Goal: Task Accomplishment & Management: Manage account settings

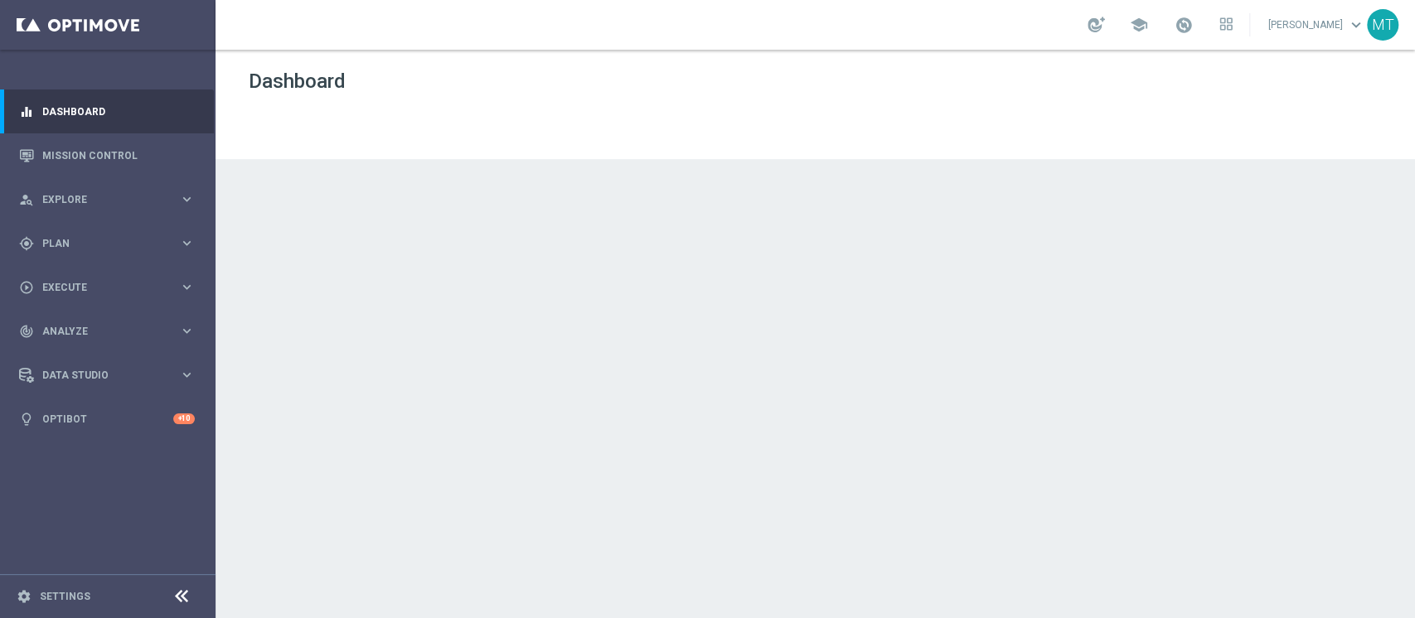
click at [1377, 147] on div at bounding box center [814, 334] width 1199 height 569
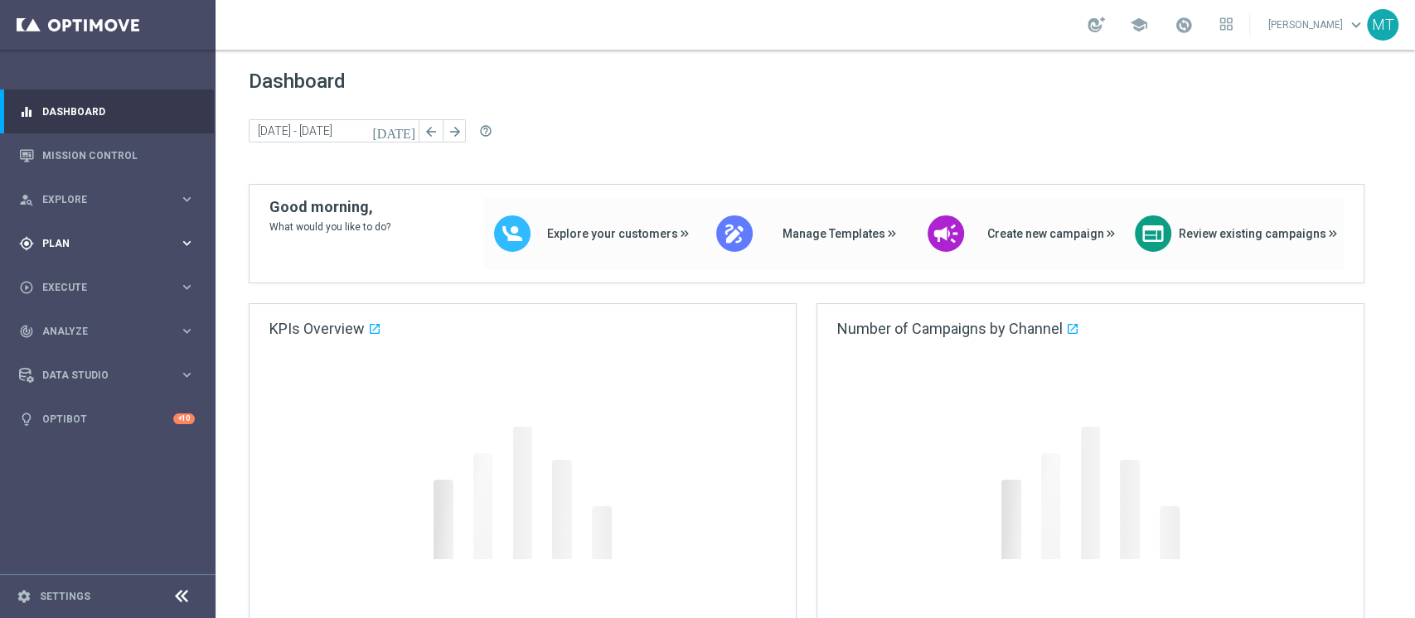
click at [75, 244] on span "Plan" at bounding box center [110, 244] width 137 height 10
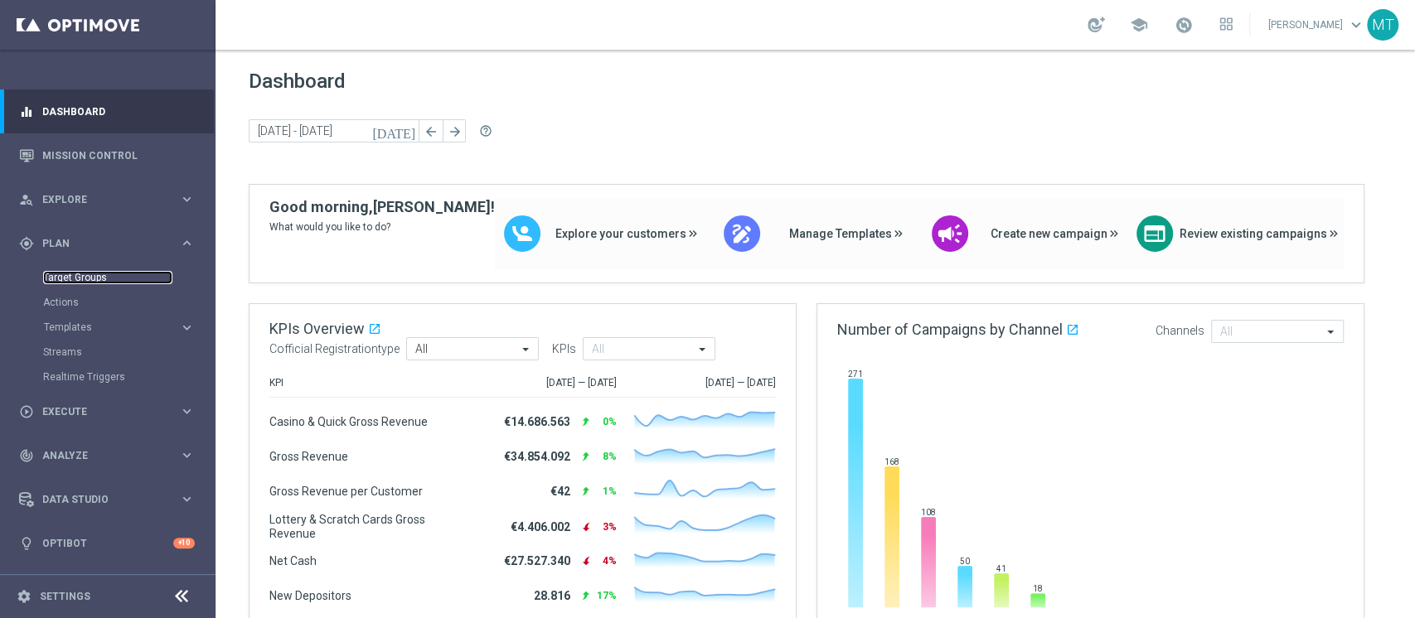
click at [73, 275] on link "Target Groups" at bounding box center [107, 277] width 129 height 13
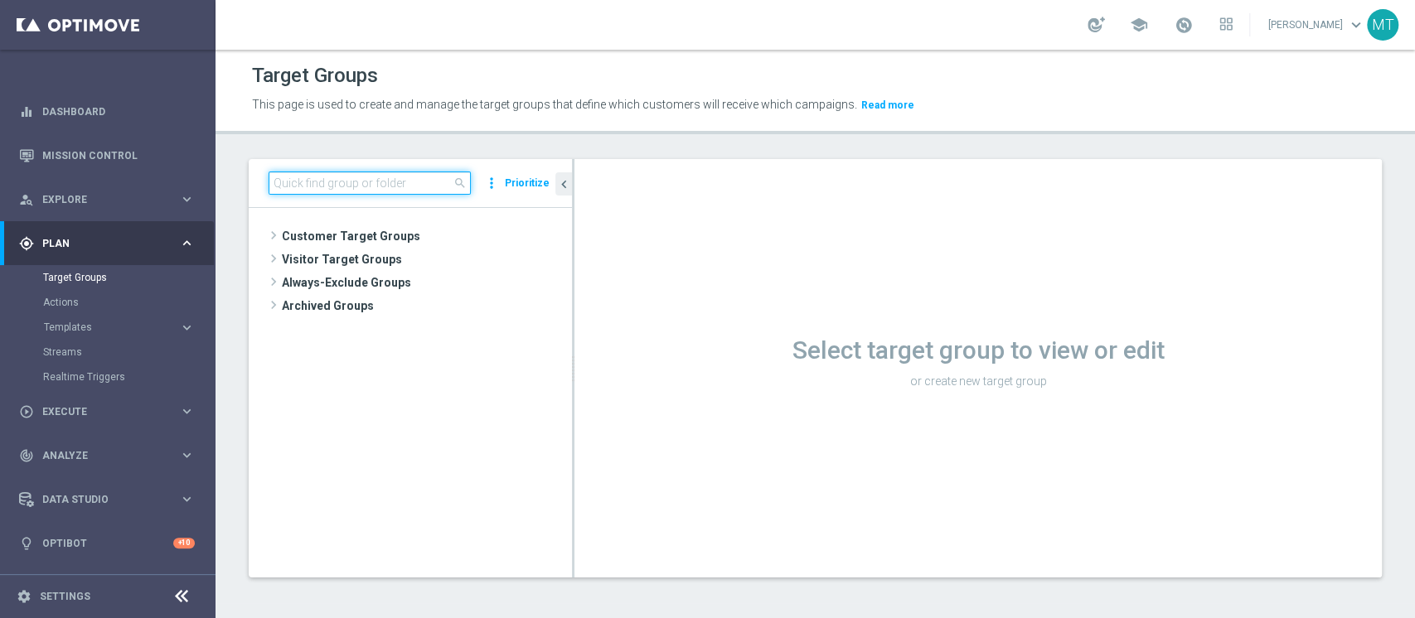
click at [414, 188] on input at bounding box center [370, 183] width 202 height 23
paste input "Riattivazioni BF Silver - Reactivation 3m 11.09 top"
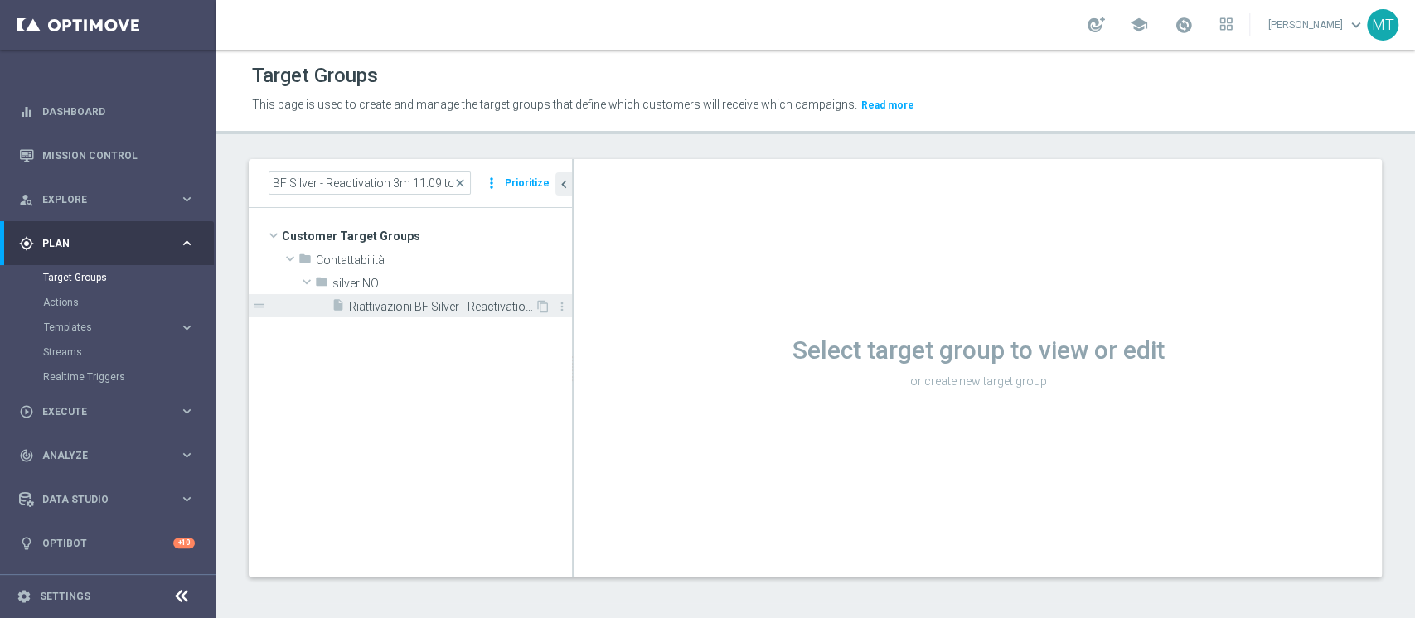
click at [486, 315] on div "insert_drive_file Riattivazioni BF Silver - Reactivation 3m 11.09 top" at bounding box center [432, 305] width 203 height 23
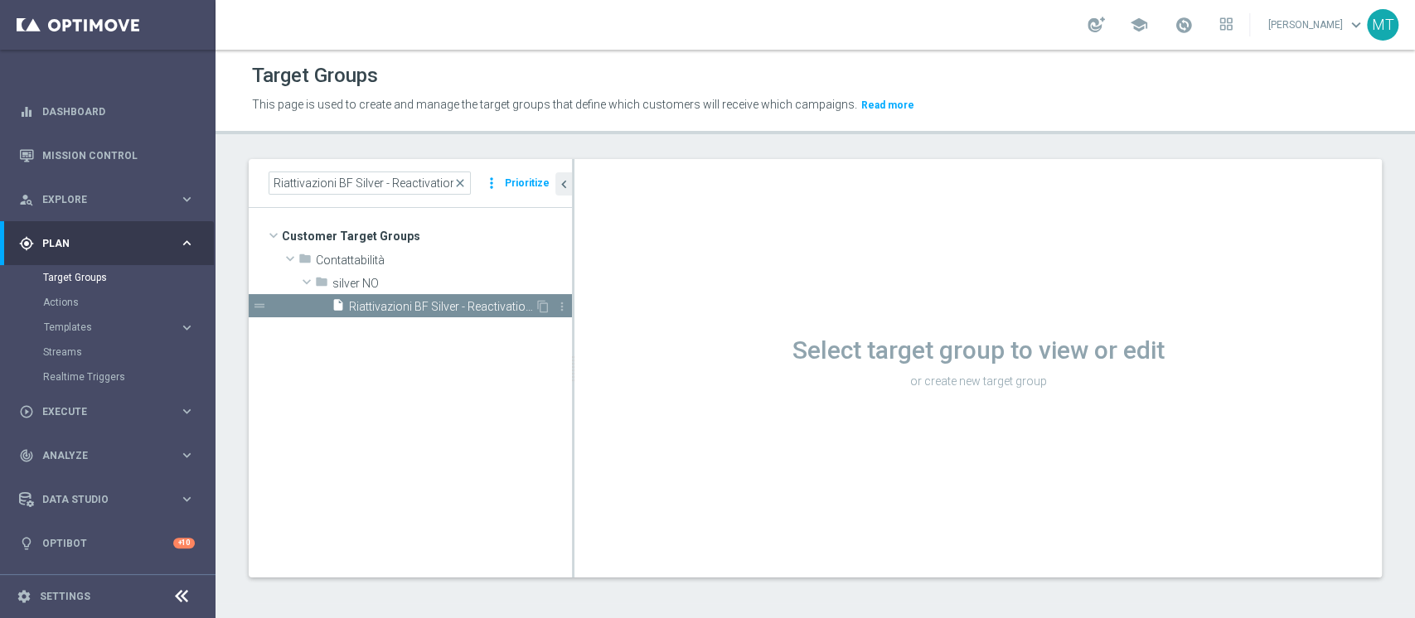
click at [479, 301] on span "Riattivazioni BF Silver - Reactivation 3m 11.09 top" at bounding box center [442, 307] width 186 height 14
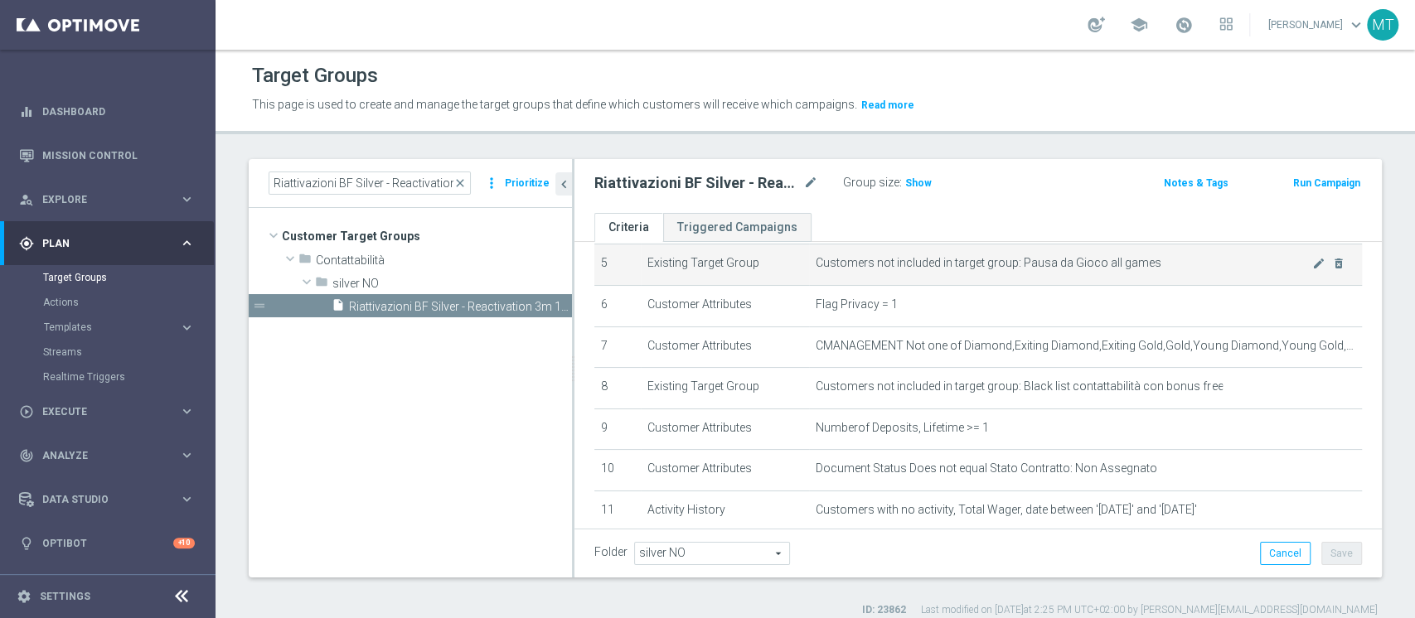
scroll to position [331, 0]
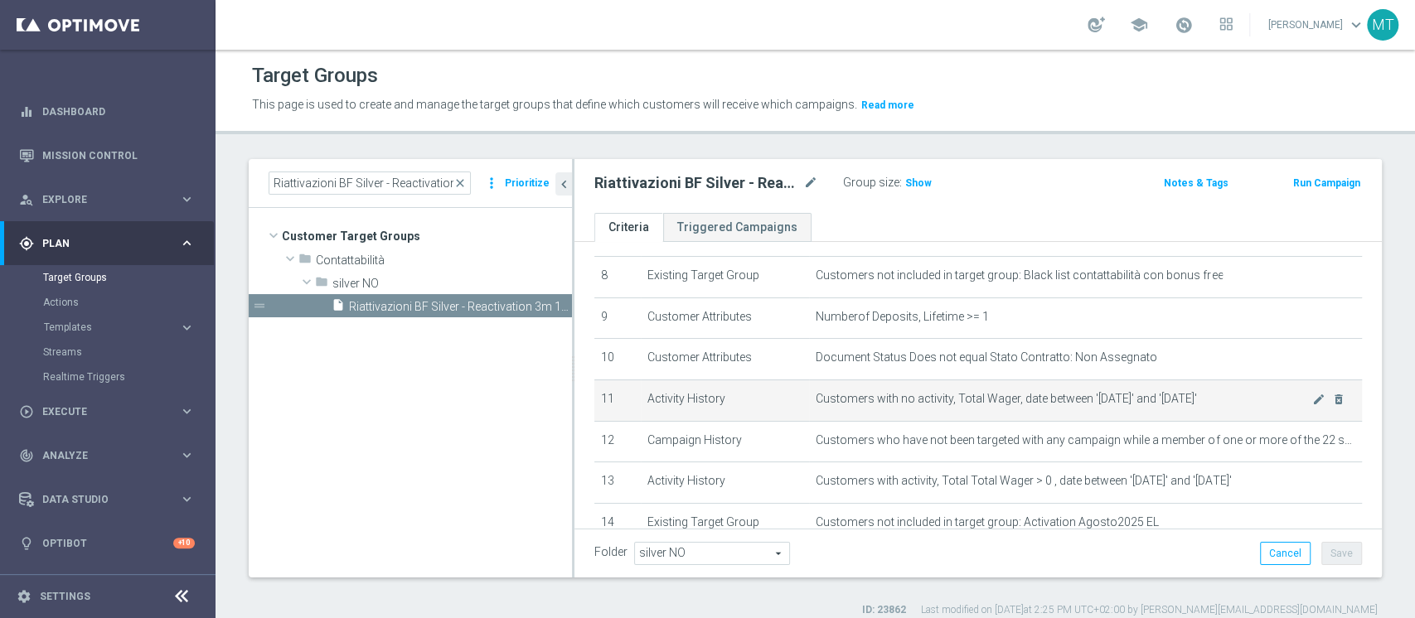
drag, startPoint x: 1053, startPoint y: 399, endPoint x: 1207, endPoint y: 399, distance: 153.3
click at [1207, 399] on span "Customers with no activity, Total Wager, date between '[DATE]' and '[DATE]'" at bounding box center [1063, 399] width 496 height 14
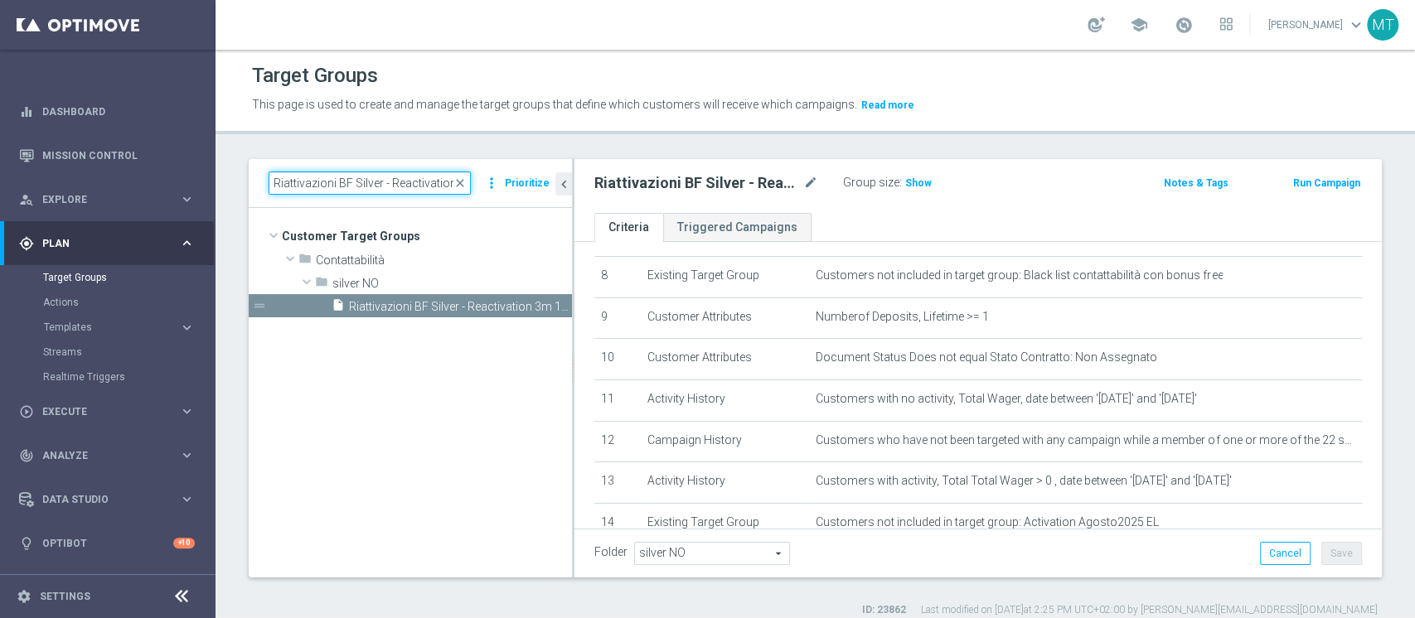
click at [407, 172] on input "Riattivazioni BF Silver - Reactivation 3m 11.09 top" at bounding box center [370, 183] width 202 height 23
paste input "tention mese 12"
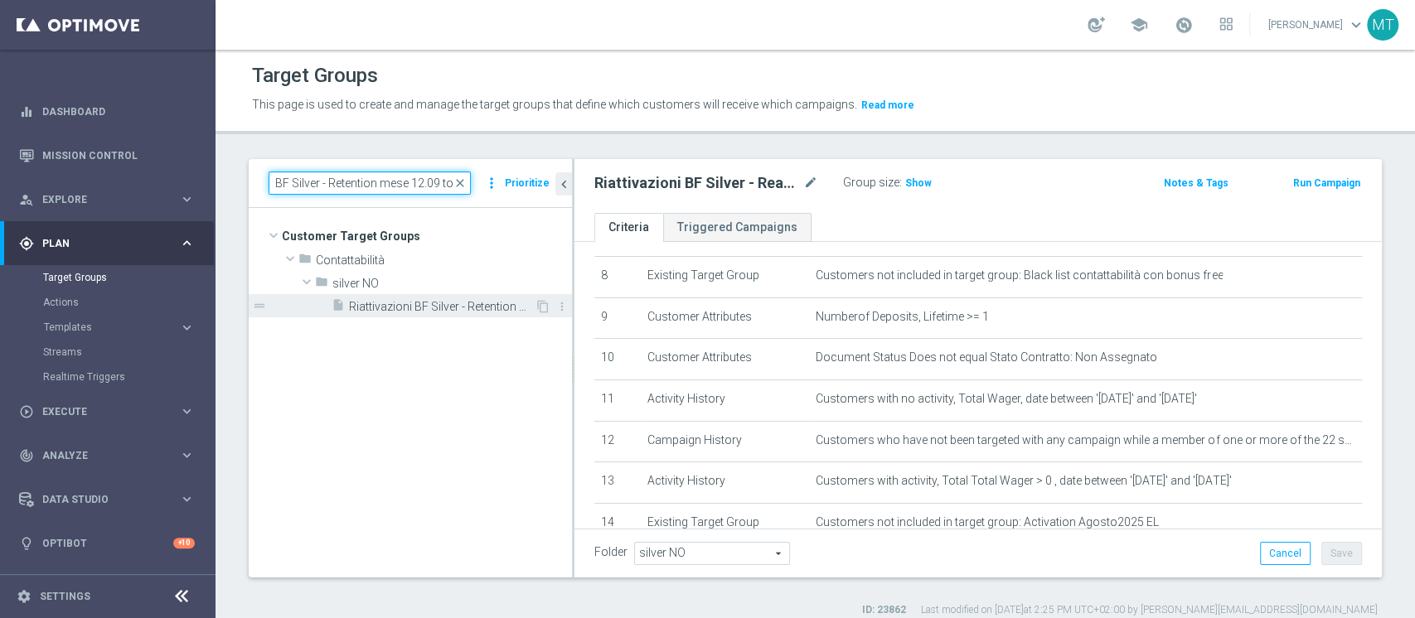
type input "Riattivazioni BF Silver - Retention mese 12.09 top"
click at [471, 302] on span "Riattivazioni BF Silver - Retention mese 12.09 top" at bounding box center [442, 307] width 186 height 14
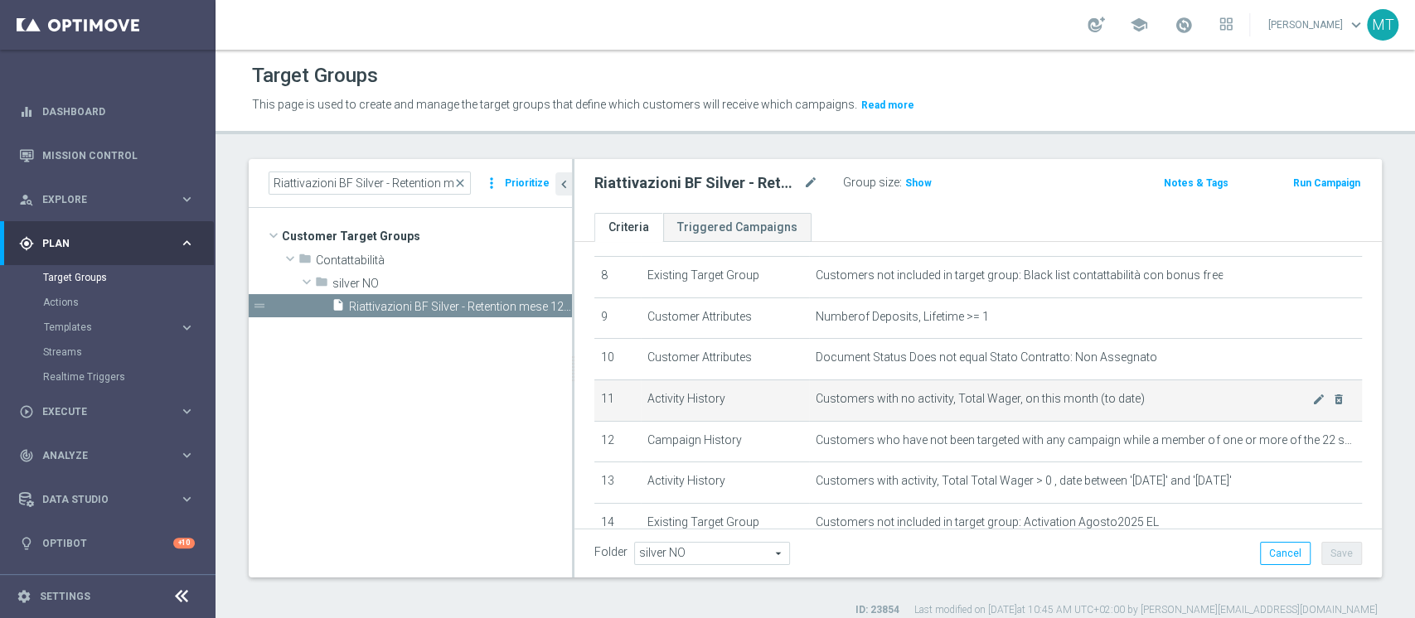
drag, startPoint x: 788, startPoint y: 400, endPoint x: 1156, endPoint y: 398, distance: 368.0
click at [1154, 398] on tr "11 Activity History Customers with no activity, Total Wager, on this month (to …" at bounding box center [977, 400] width 767 height 41
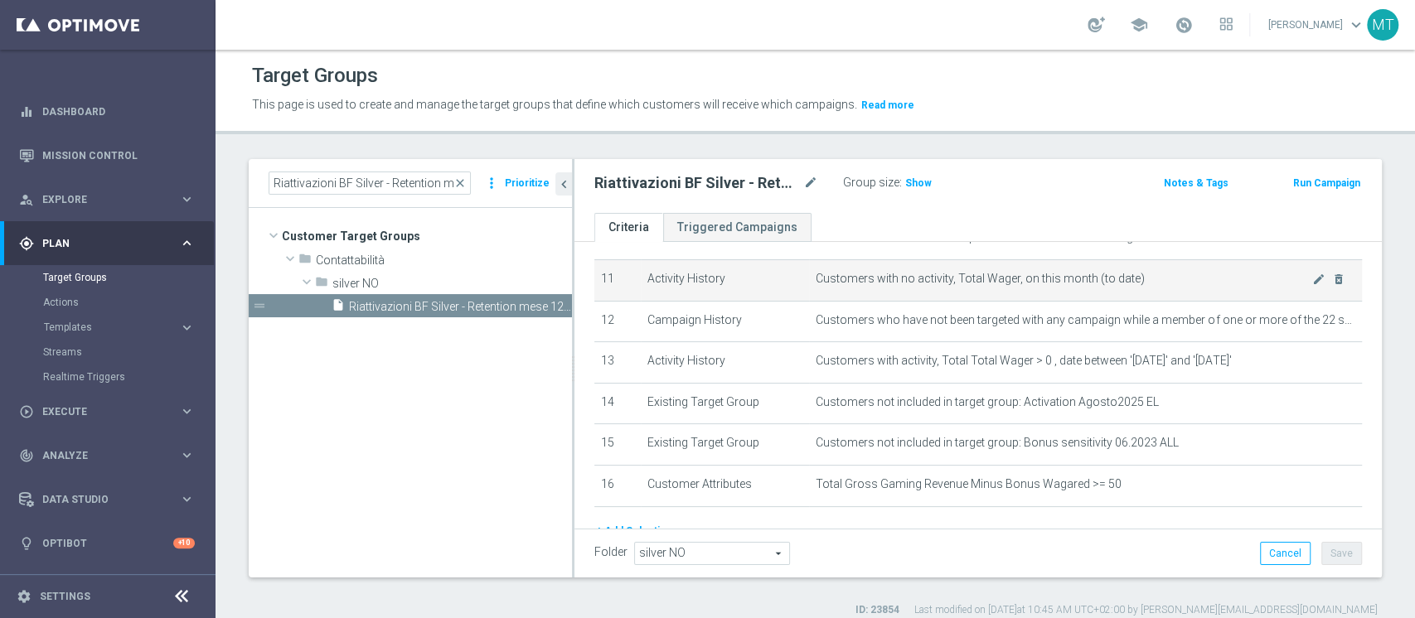
scroll to position [418, 0]
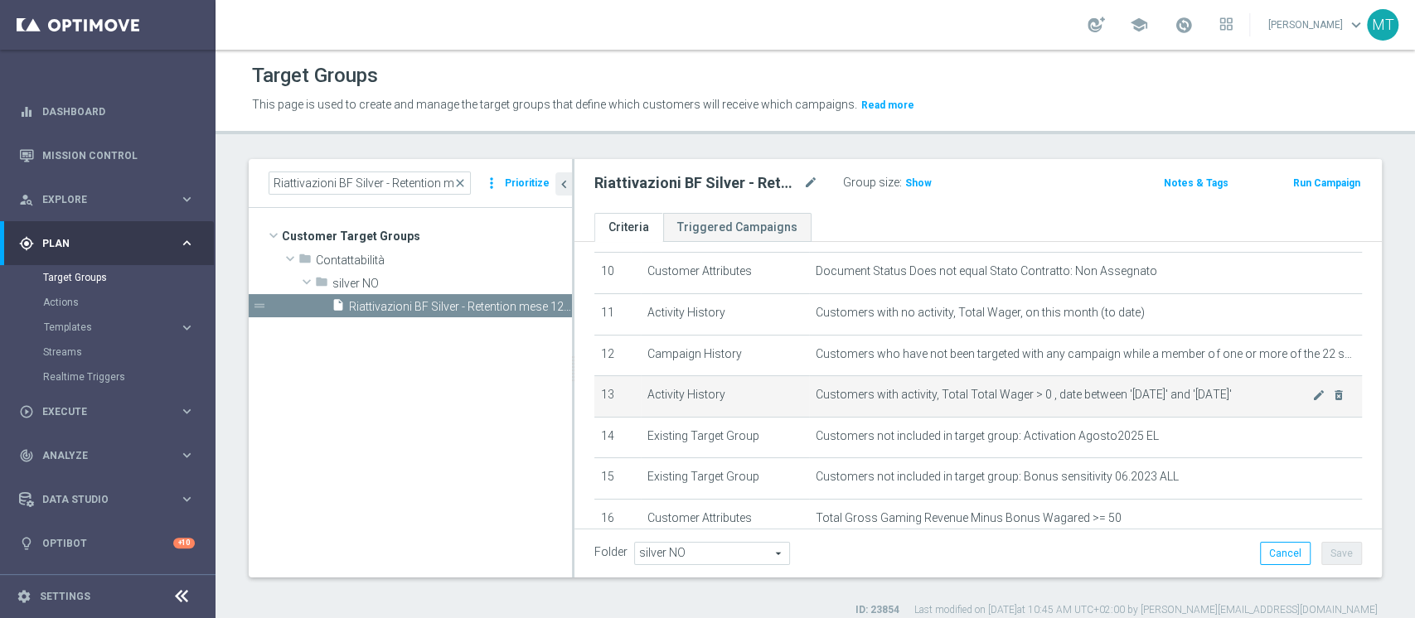
drag, startPoint x: 1086, startPoint y: 396, endPoint x: 1251, endPoint y: 398, distance: 164.9
click at [1251, 398] on span "Customers with activity, Total Total Wager > 0 , date between '[DATE]' and '[DA…" at bounding box center [1063, 395] width 496 height 14
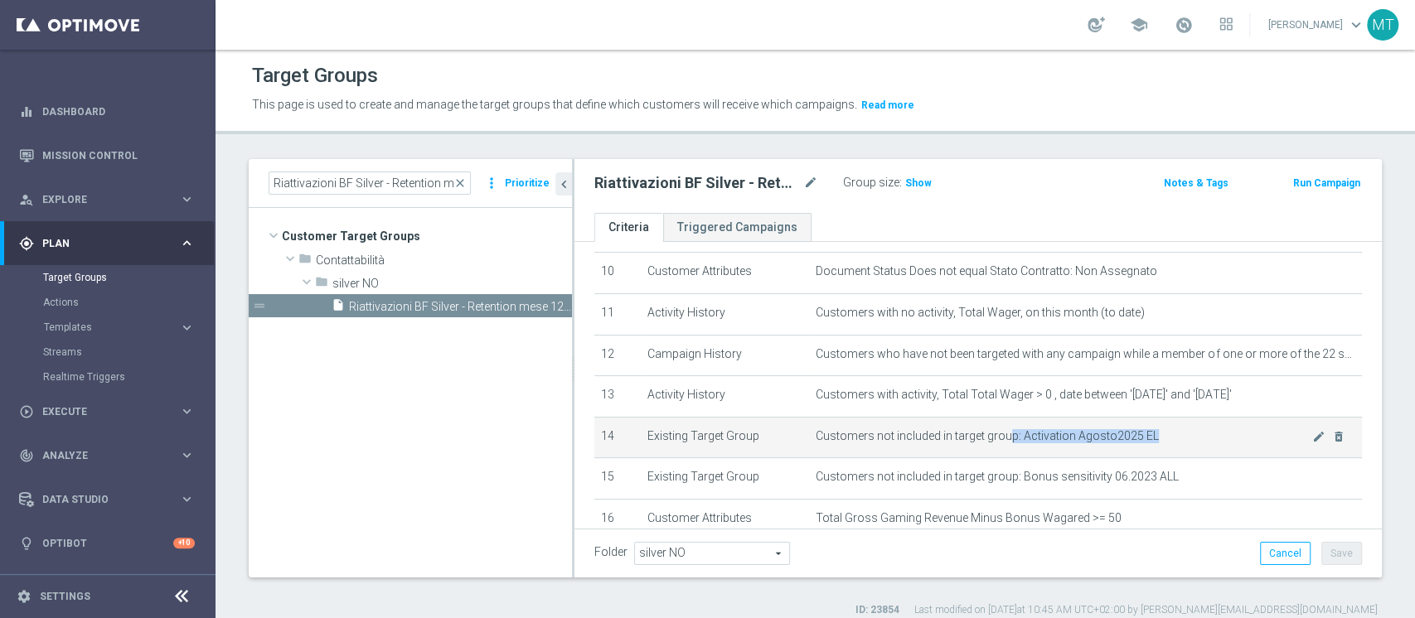
drag, startPoint x: 1001, startPoint y: 442, endPoint x: 1139, endPoint y: 438, distance: 137.6
click at [1139, 438] on span "Customers not included in target group: Activation Agosto2025 EL" at bounding box center [1063, 436] width 496 height 14
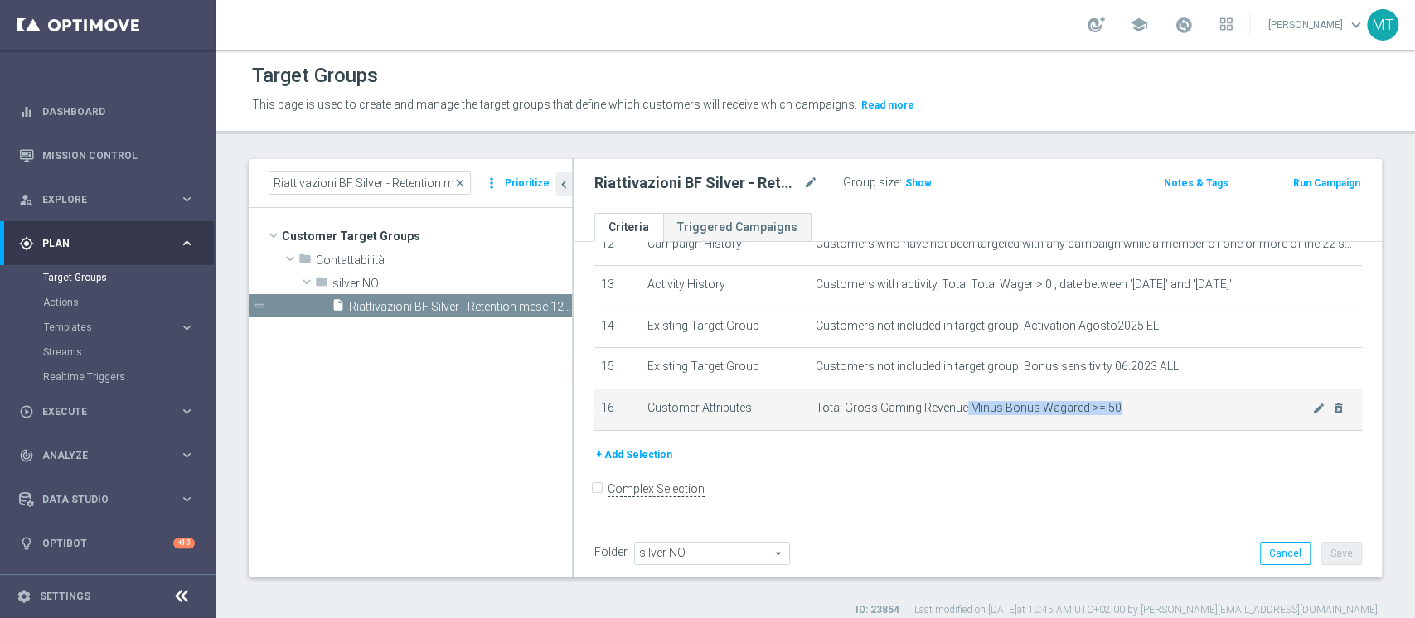
drag, startPoint x: 1111, startPoint y: 409, endPoint x: 954, endPoint y: 409, distance: 156.6
click at [954, 409] on span "Total Gross Gaming Revenue Minus Bonus Wagared >= 50" at bounding box center [1063, 408] width 496 height 14
click at [1098, 414] on span "Total Gross Gaming Revenue Minus Bonus Wagared >= 50" at bounding box center [1063, 408] width 496 height 14
click at [1312, 415] on icon "mode_edit" at bounding box center [1318, 408] width 13 height 13
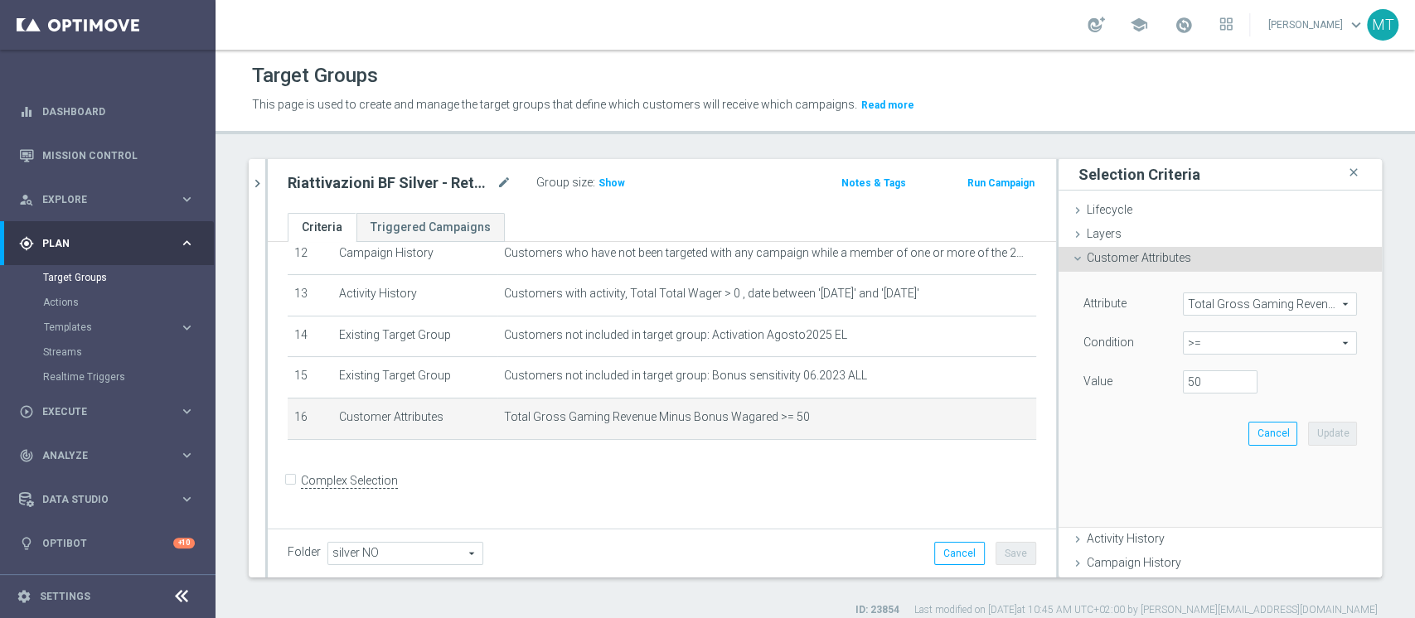
scroll to position [511, 0]
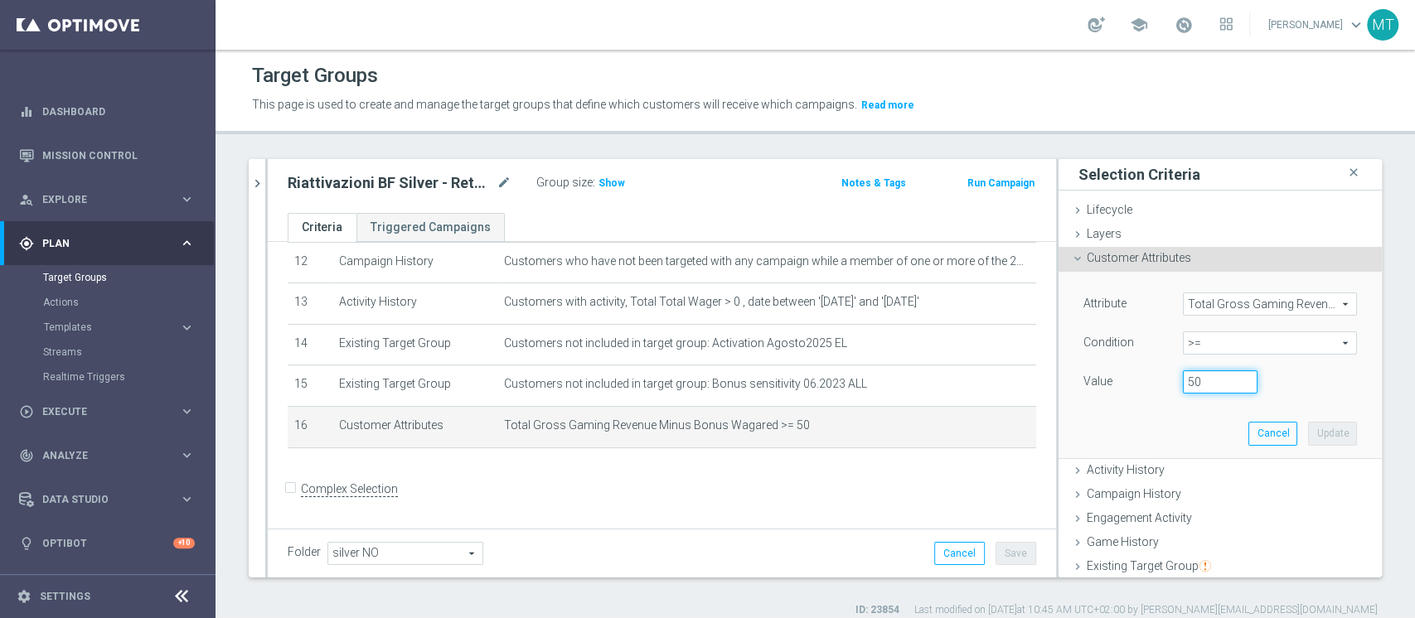
drag, startPoint x: 1197, startPoint y: 388, endPoint x: 1102, endPoint y: 380, distance: 94.8
click at [1102, 380] on div "Value 50" at bounding box center [1220, 383] width 298 height 27
type input "200"
click at [1308, 430] on button "Update" at bounding box center [1332, 433] width 49 height 23
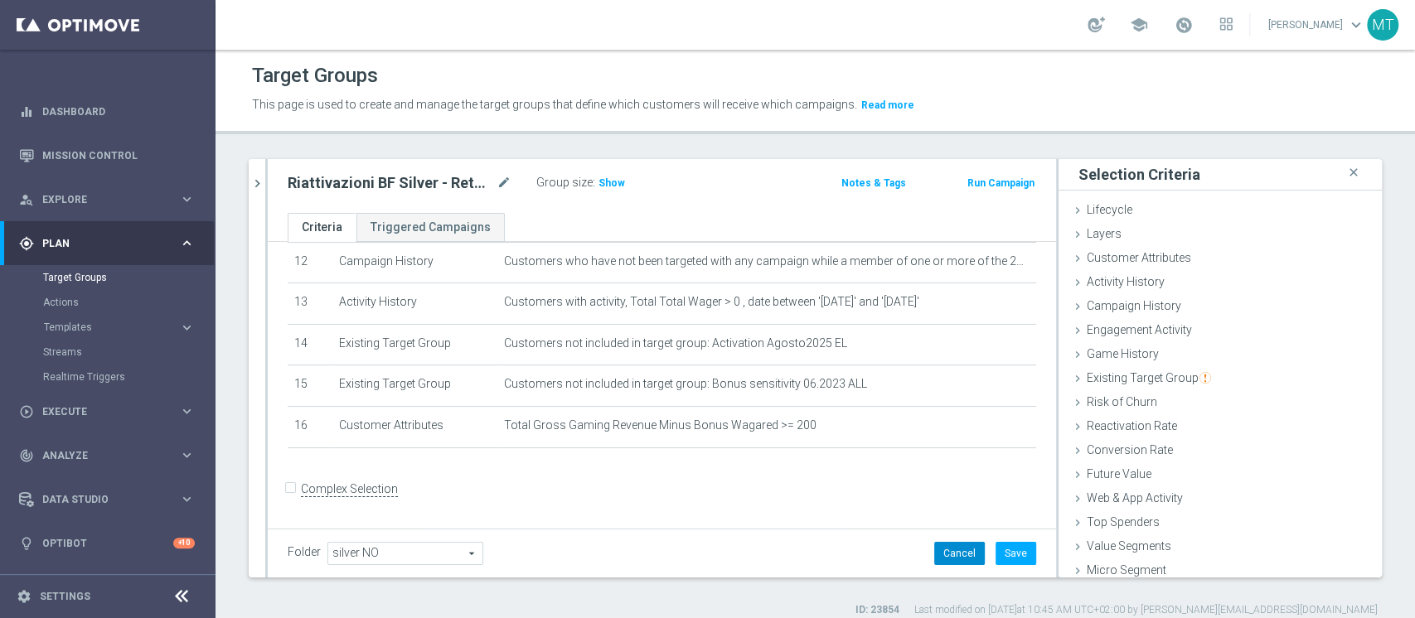
click at [938, 549] on button "Cancel" at bounding box center [959, 553] width 51 height 23
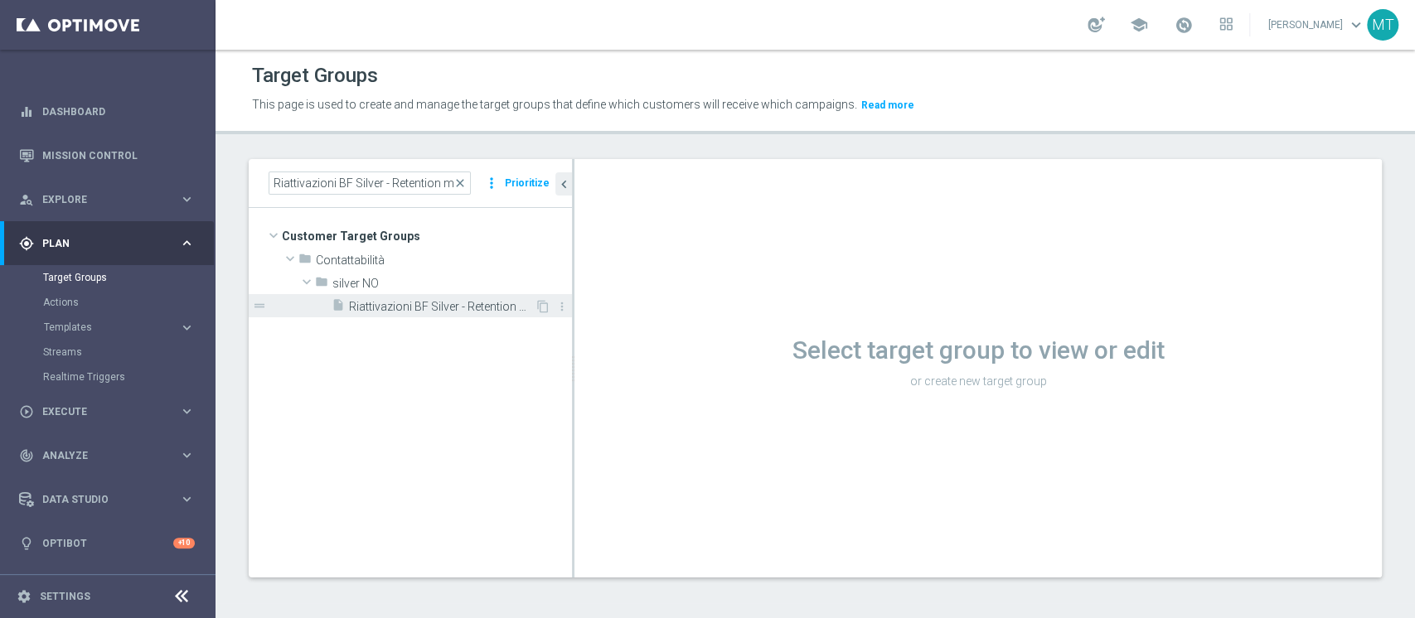
click at [504, 304] on span "Riattivazioni BF Silver - Retention mese 12.09 top" at bounding box center [442, 307] width 186 height 14
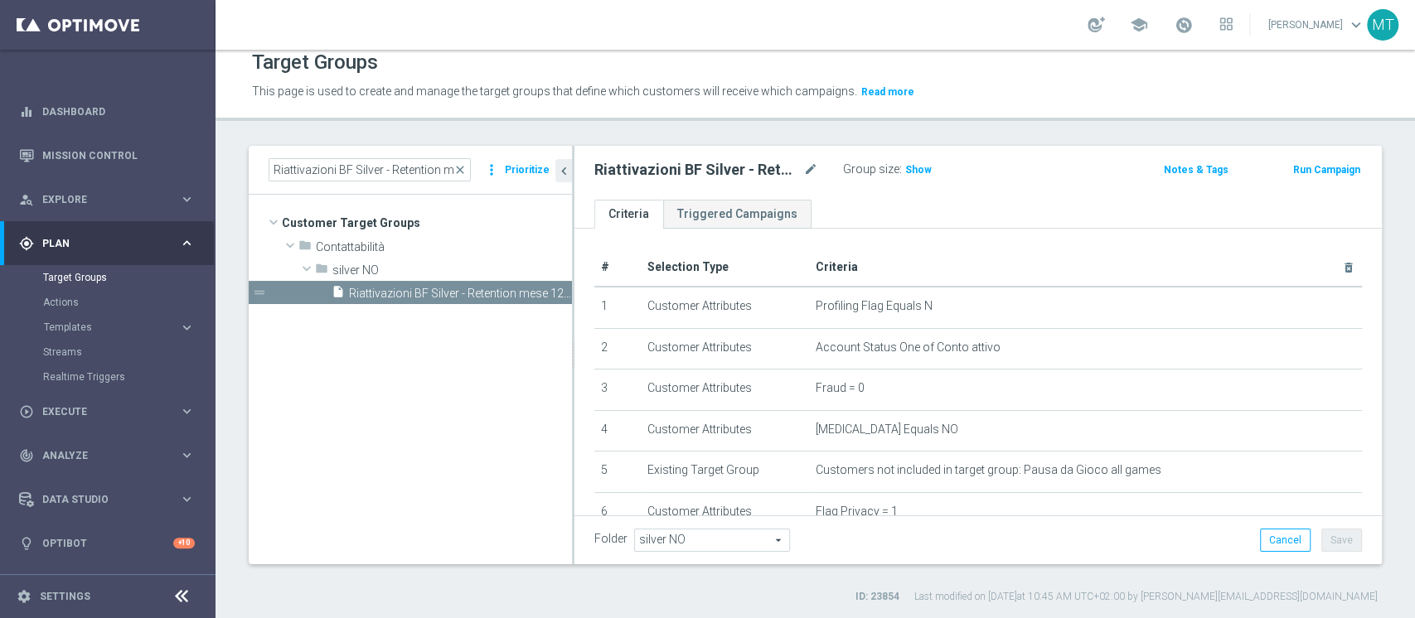
scroll to position [442, 0]
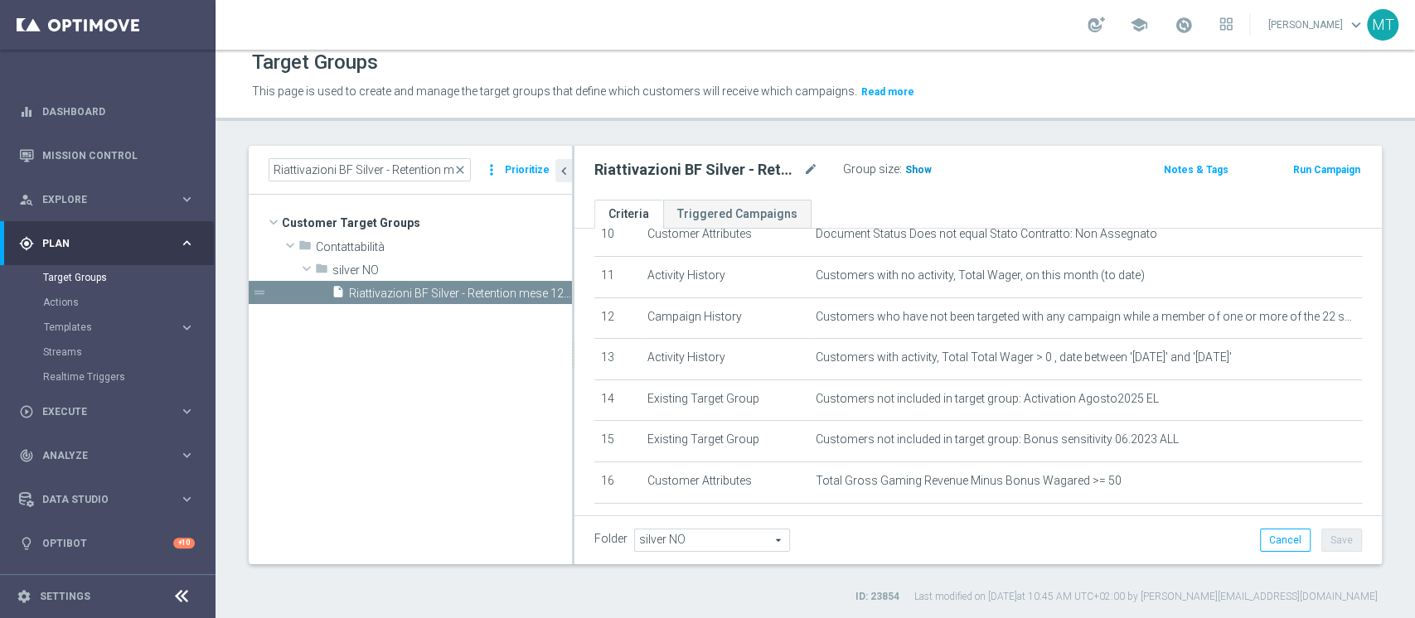
click at [919, 162] on h3 "Show" at bounding box center [918, 170] width 30 height 18
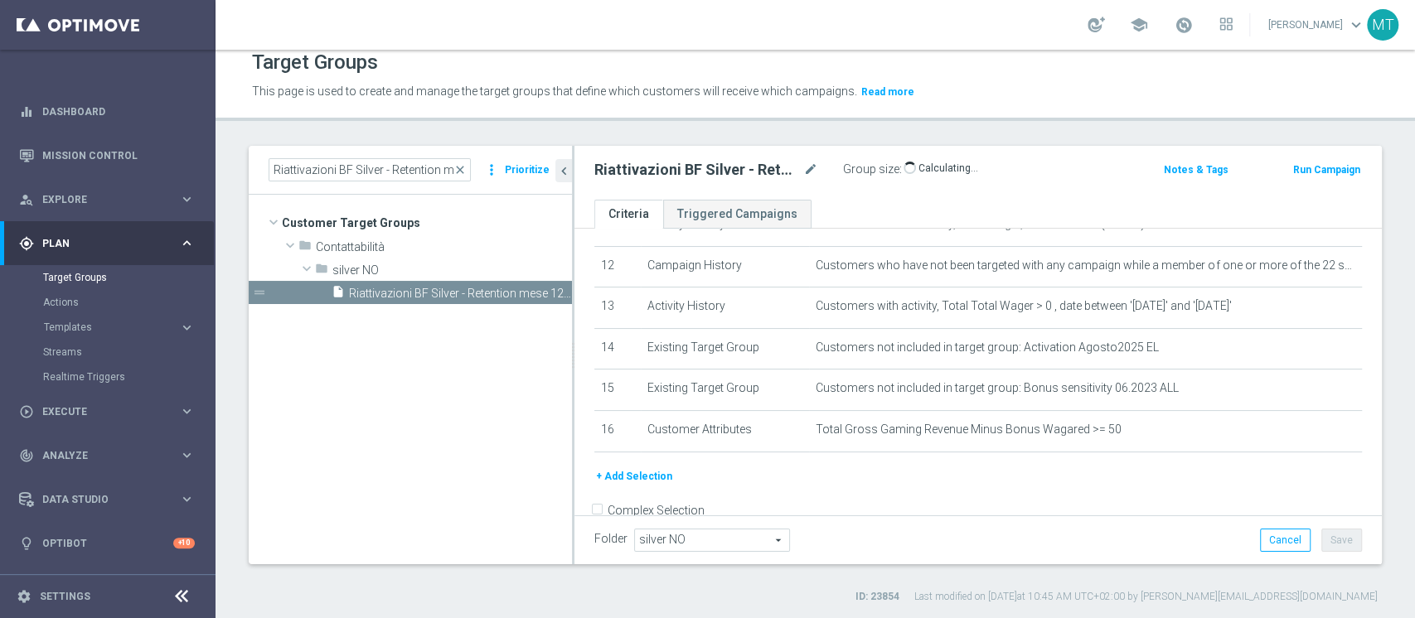
scroll to position [528, 0]
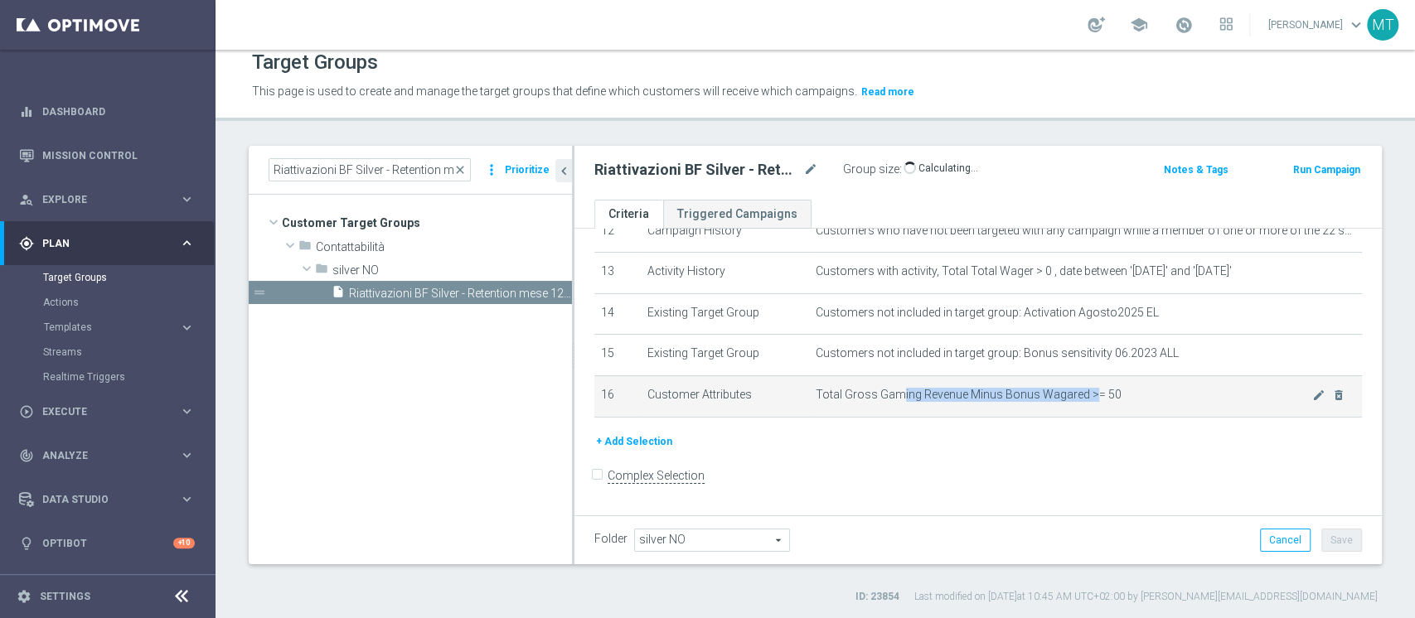
drag, startPoint x: 888, startPoint y: 399, endPoint x: 1081, endPoint y: 403, distance: 192.3
click at [1079, 402] on span "Total Gross Gaming Revenue Minus Bonus Wagared >= 50" at bounding box center [1063, 395] width 496 height 14
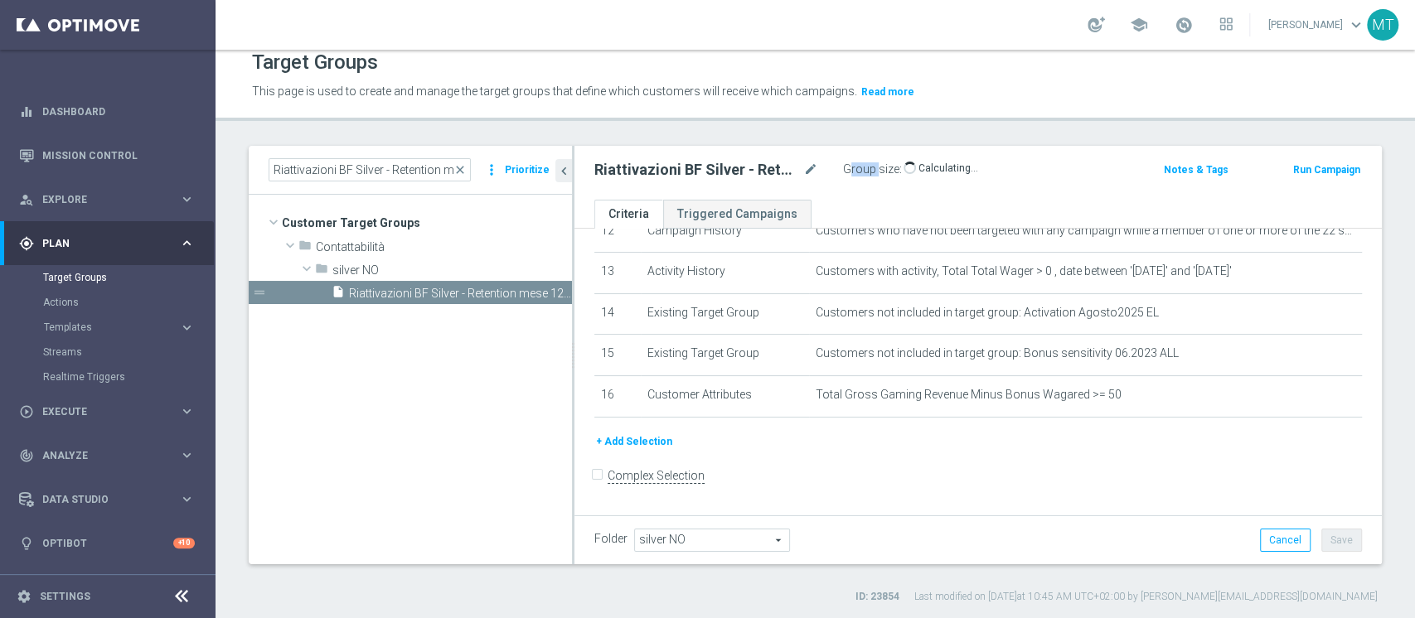
drag, startPoint x: 869, startPoint y: 167, endPoint x: 877, endPoint y: 163, distance: 9.3
click at [877, 163] on label "Group size" at bounding box center [871, 169] width 56 height 14
click at [1193, 23] on span at bounding box center [1183, 25] width 18 height 18
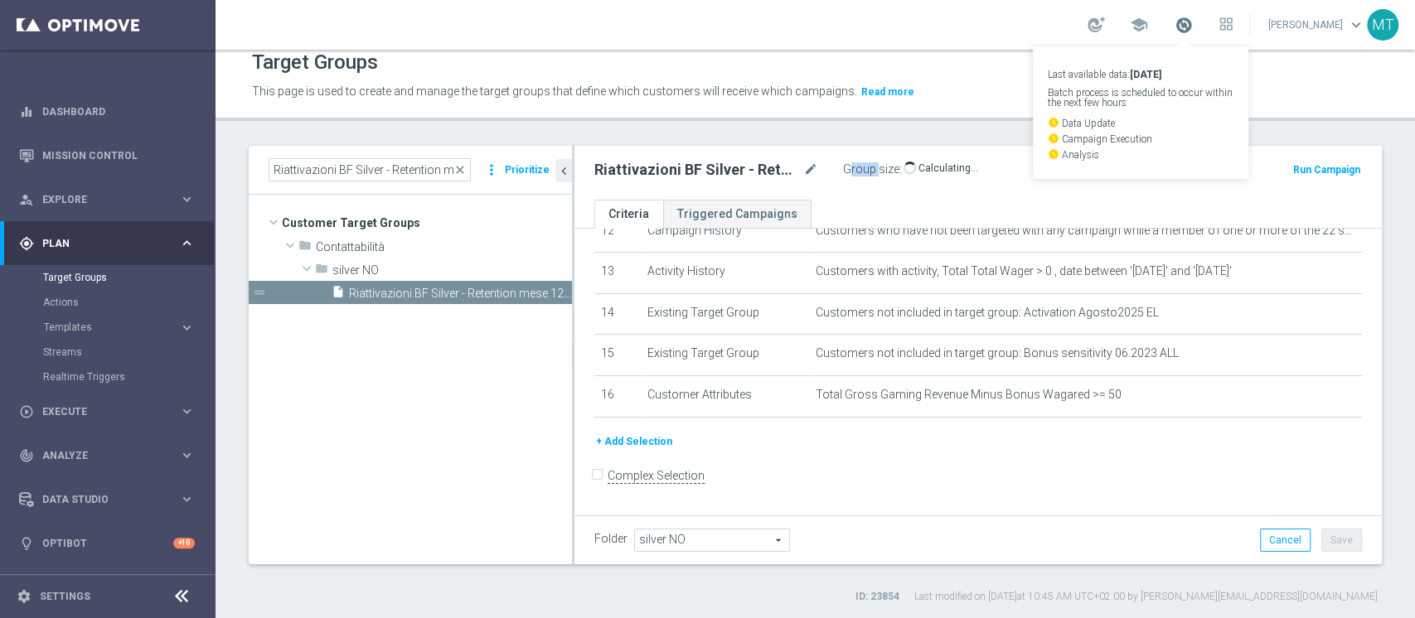
click at [1193, 25] on span at bounding box center [1183, 25] width 18 height 18
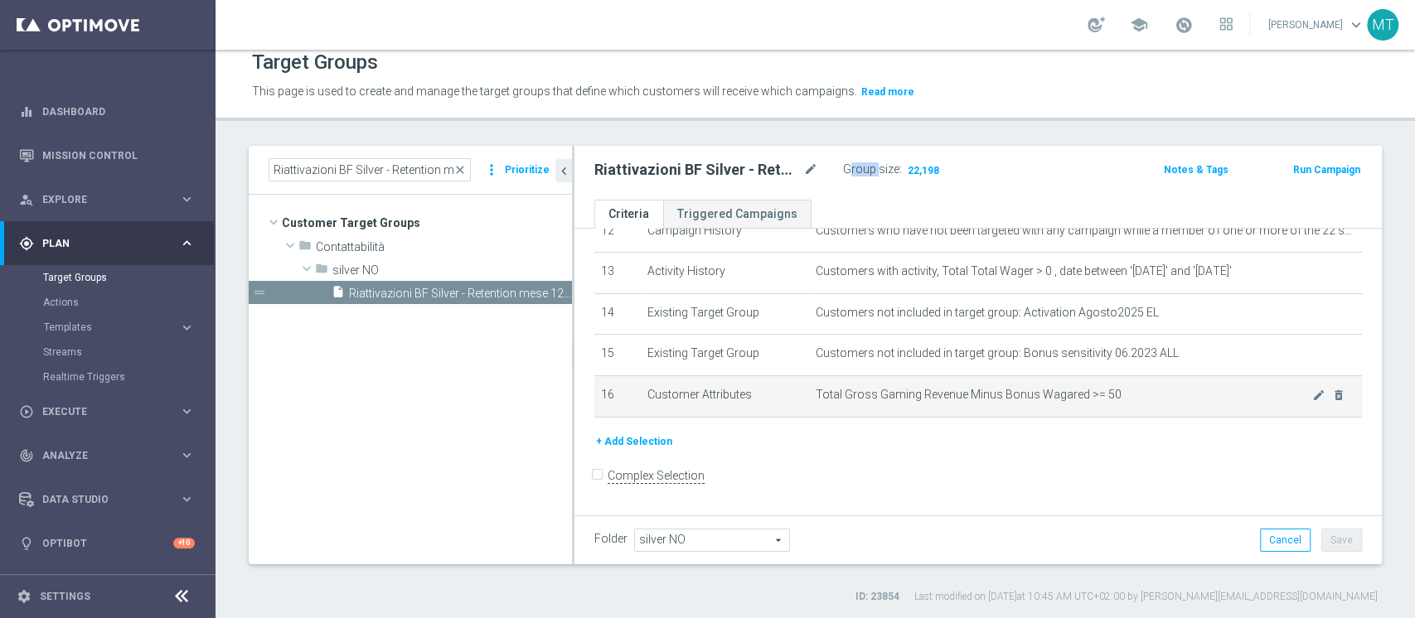
click at [1312, 402] on icon "mode_edit" at bounding box center [1318, 395] width 13 height 13
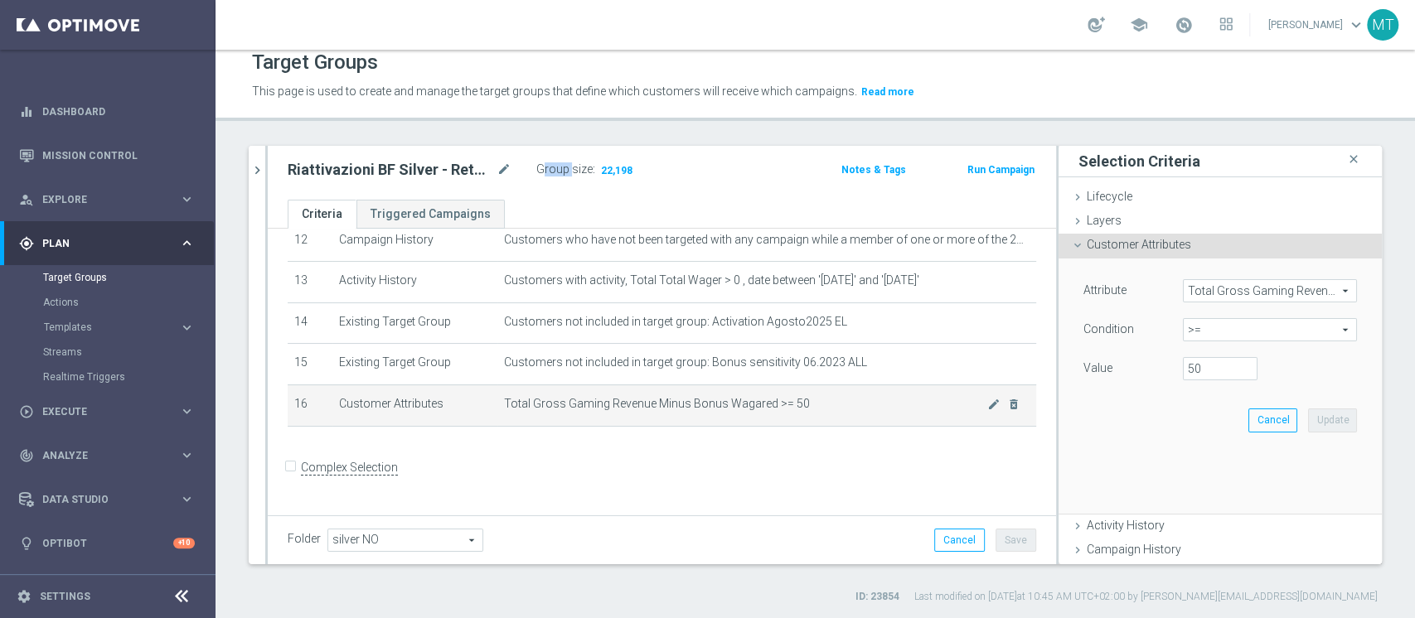
scroll to position [511, 0]
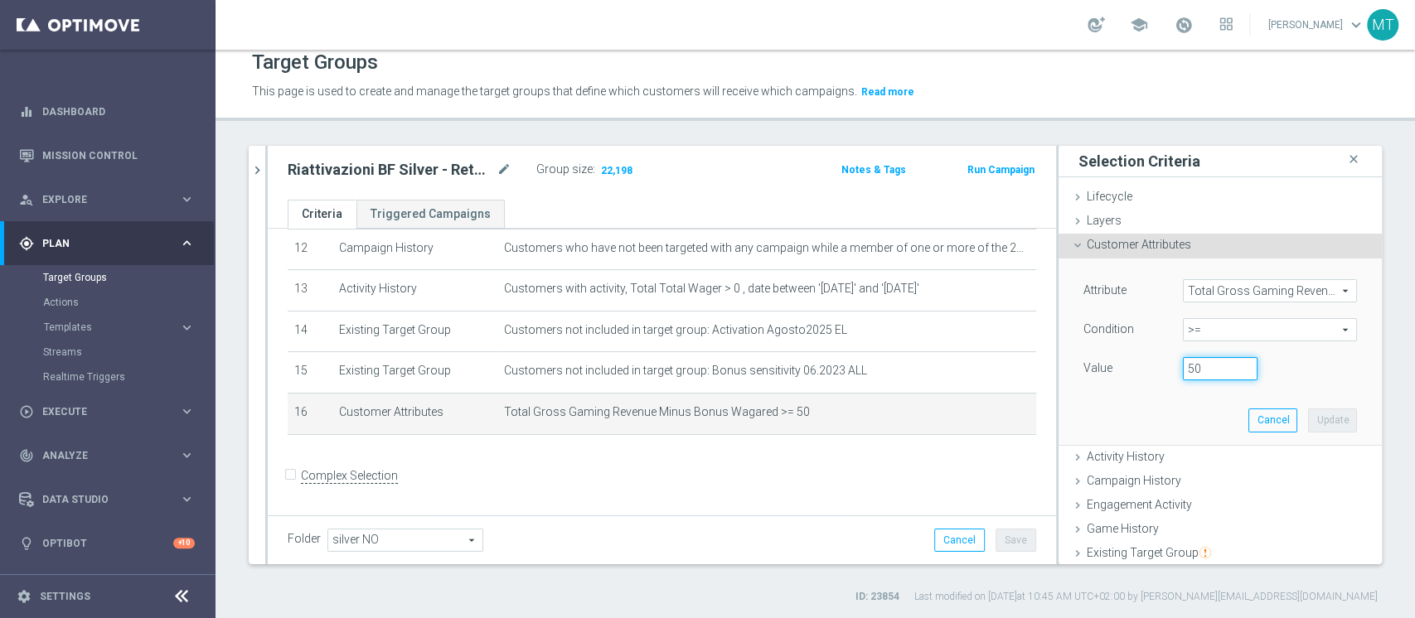
drag, startPoint x: 1185, startPoint y: 373, endPoint x: 1125, endPoint y: 364, distance: 60.4
click at [1130, 365] on div "Value 50" at bounding box center [1220, 370] width 298 height 27
type input "100"
click at [1308, 422] on button "Update" at bounding box center [1332, 420] width 49 height 23
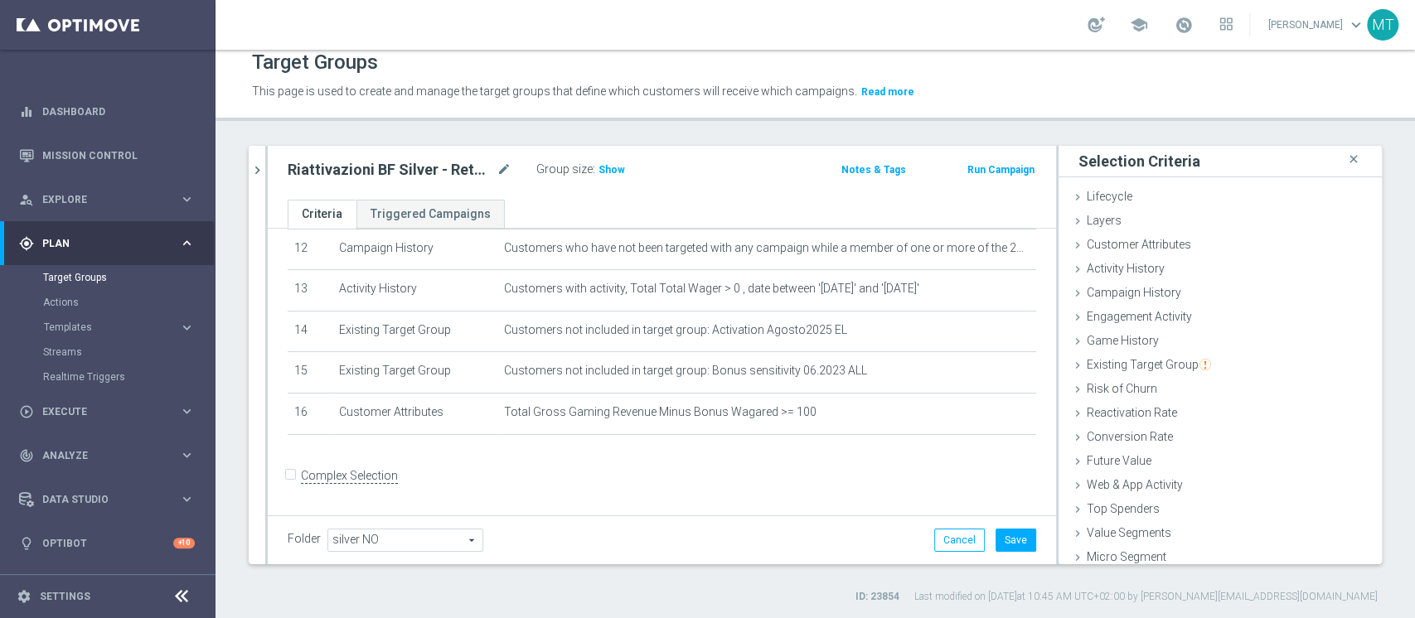
click at [607, 182] on div "Riattivazioni BF Silver - Retention mese 12.09 top mode_edit Group size : Show …" at bounding box center [662, 173] width 788 height 54
click at [603, 182] on div "Riattivazioni BF Silver - Retention mese 12.09 top mode_edit Group size : Show …" at bounding box center [662, 173] width 788 height 54
click at [606, 174] on h3 "Show" at bounding box center [612, 170] width 30 height 18
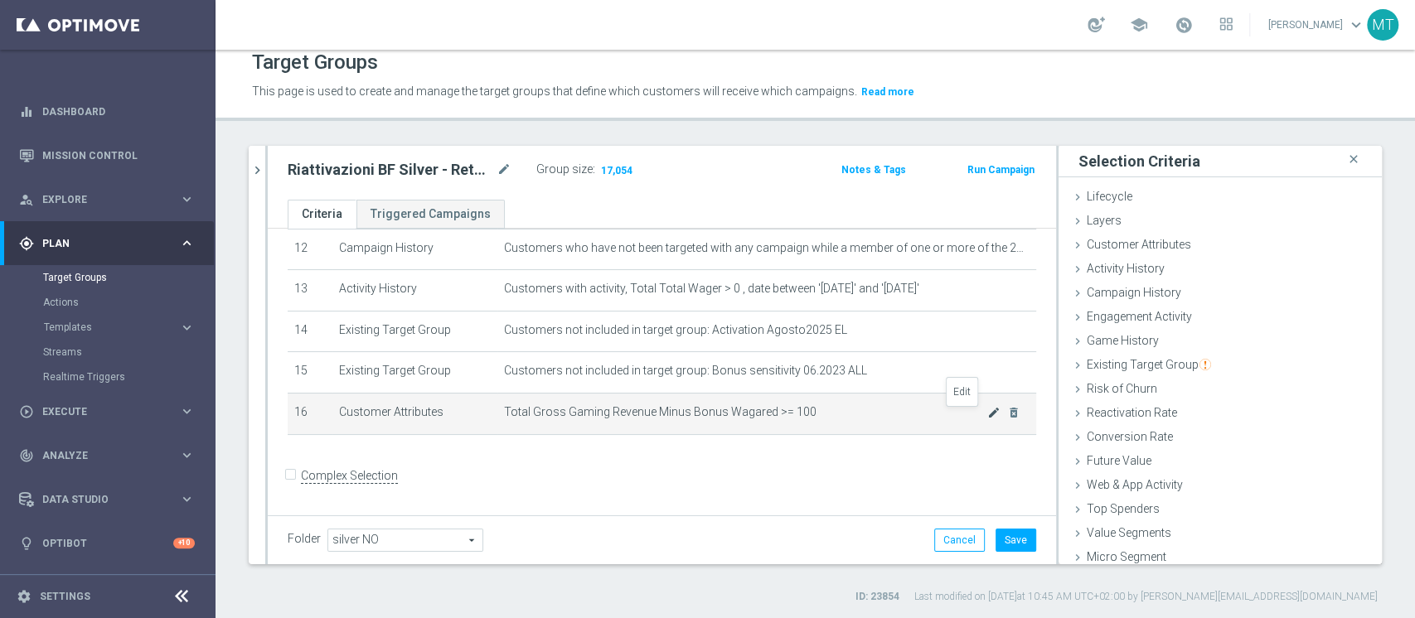
click at [987, 412] on icon "mode_edit" at bounding box center [993, 412] width 13 height 13
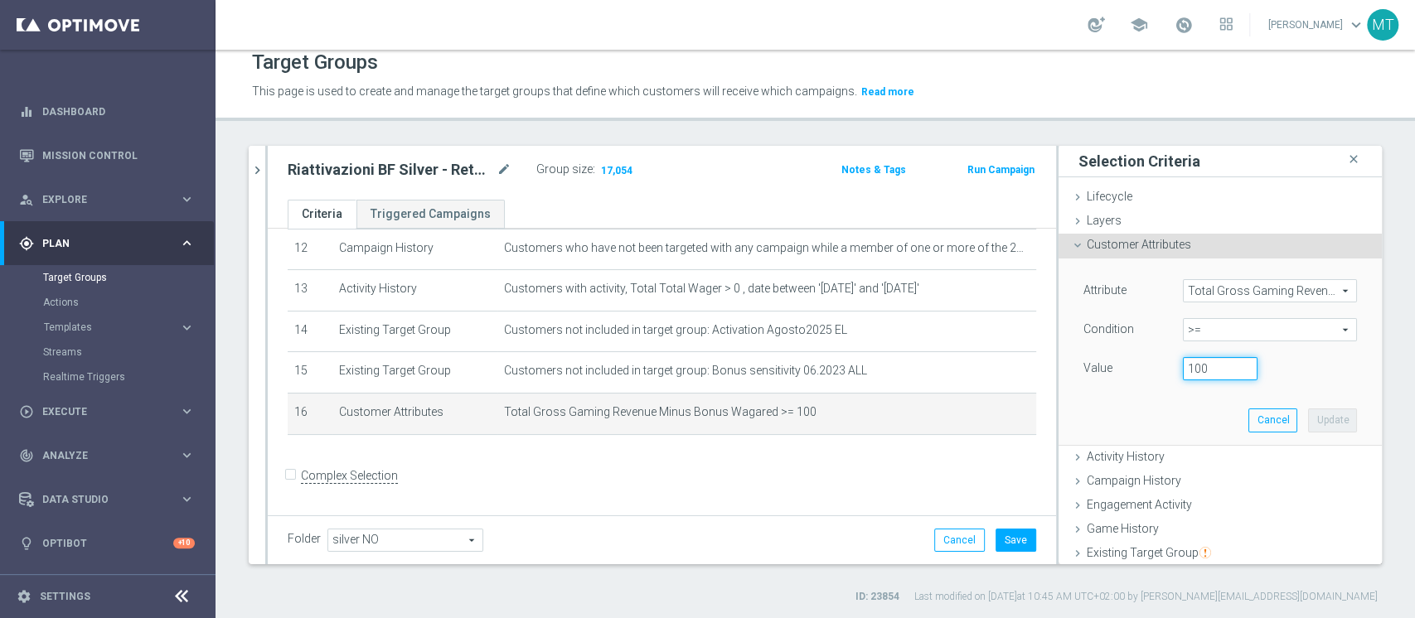
drag, startPoint x: 1174, startPoint y: 365, endPoint x: 1120, endPoint y: 370, distance: 53.2
click at [1125, 369] on div "Value 100" at bounding box center [1220, 370] width 298 height 27
type input "200"
click at [1308, 412] on button "Update" at bounding box center [1332, 420] width 49 height 23
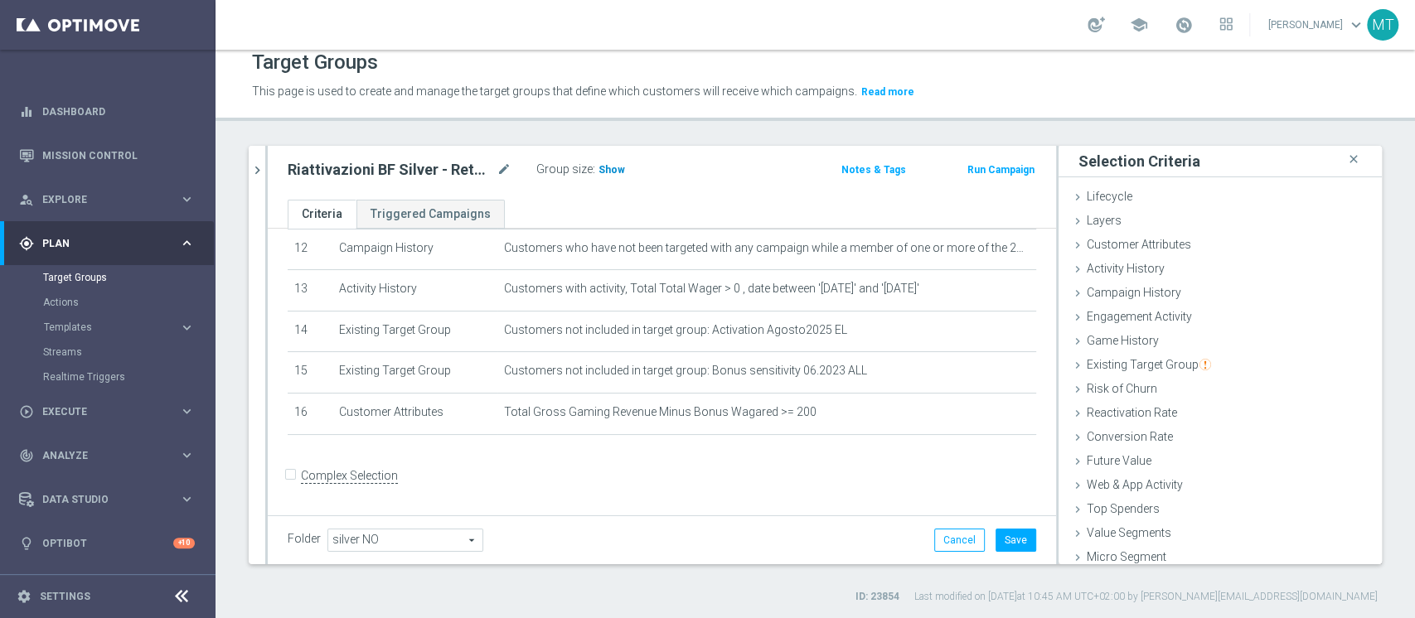
click at [615, 162] on h3 "Show" at bounding box center [612, 170] width 30 height 18
click at [945, 534] on button "Cancel" at bounding box center [959, 540] width 51 height 23
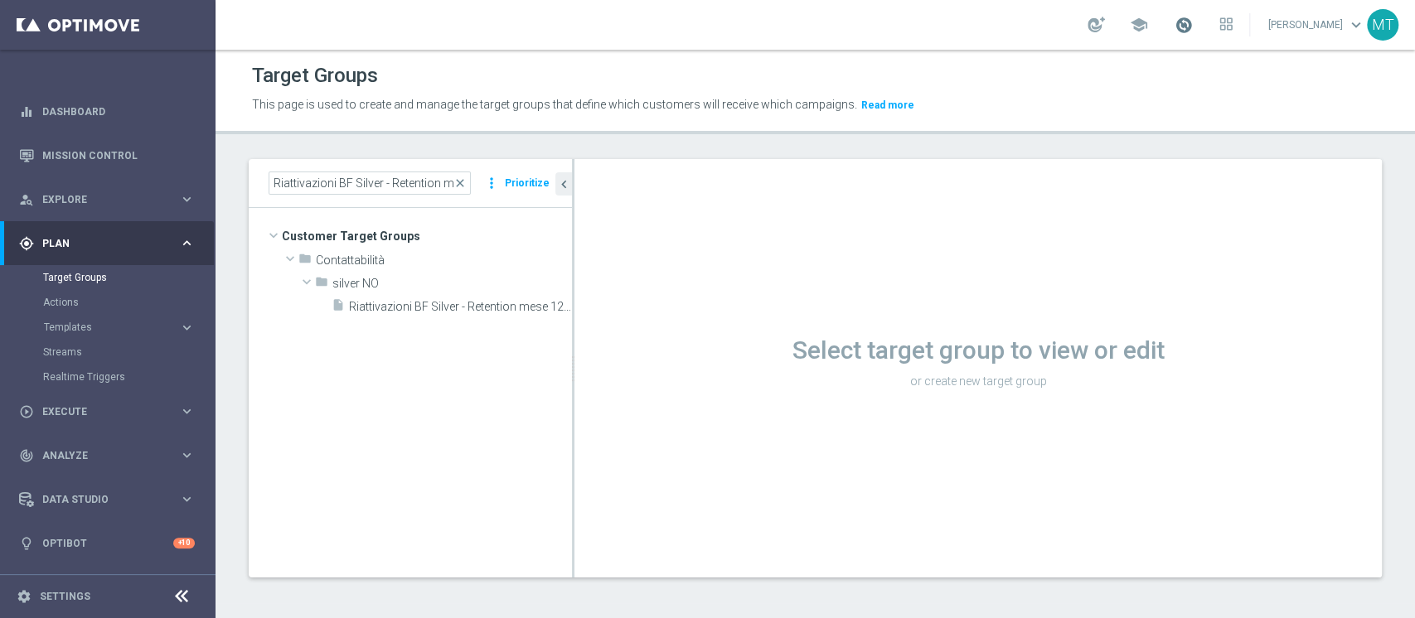
click at [1193, 27] on span at bounding box center [1183, 25] width 18 height 18
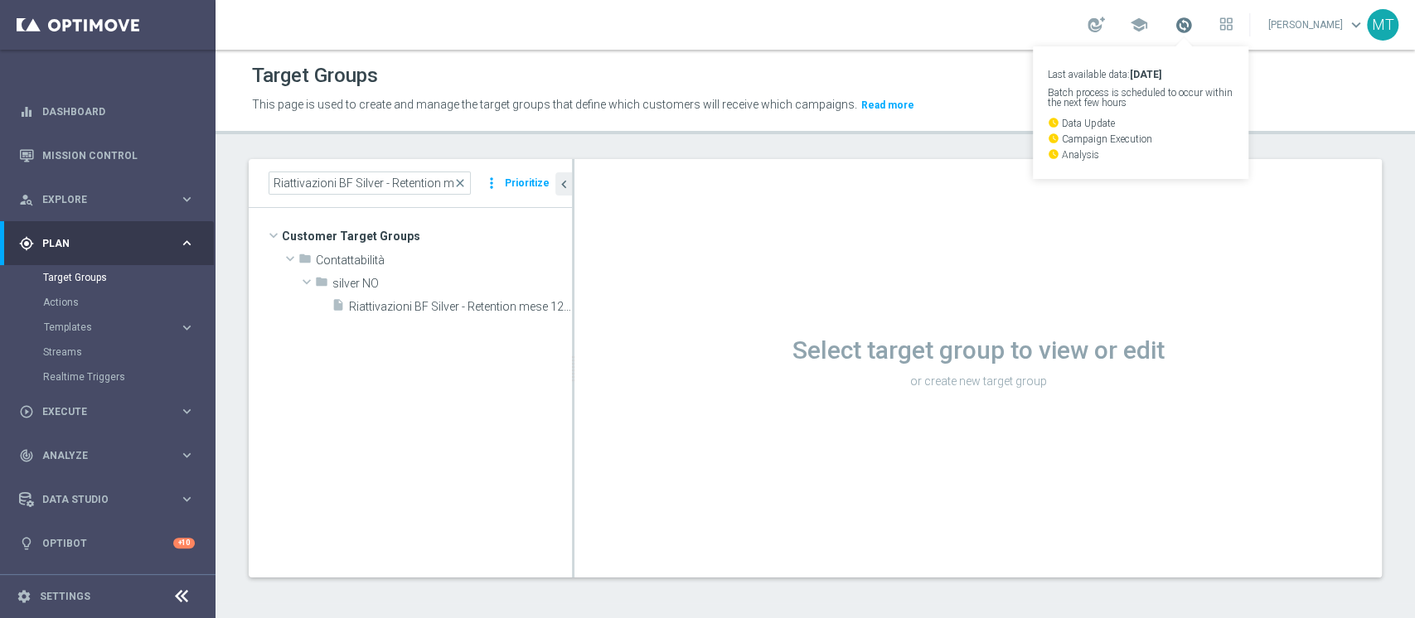
click at [1193, 27] on span at bounding box center [1183, 25] width 18 height 18
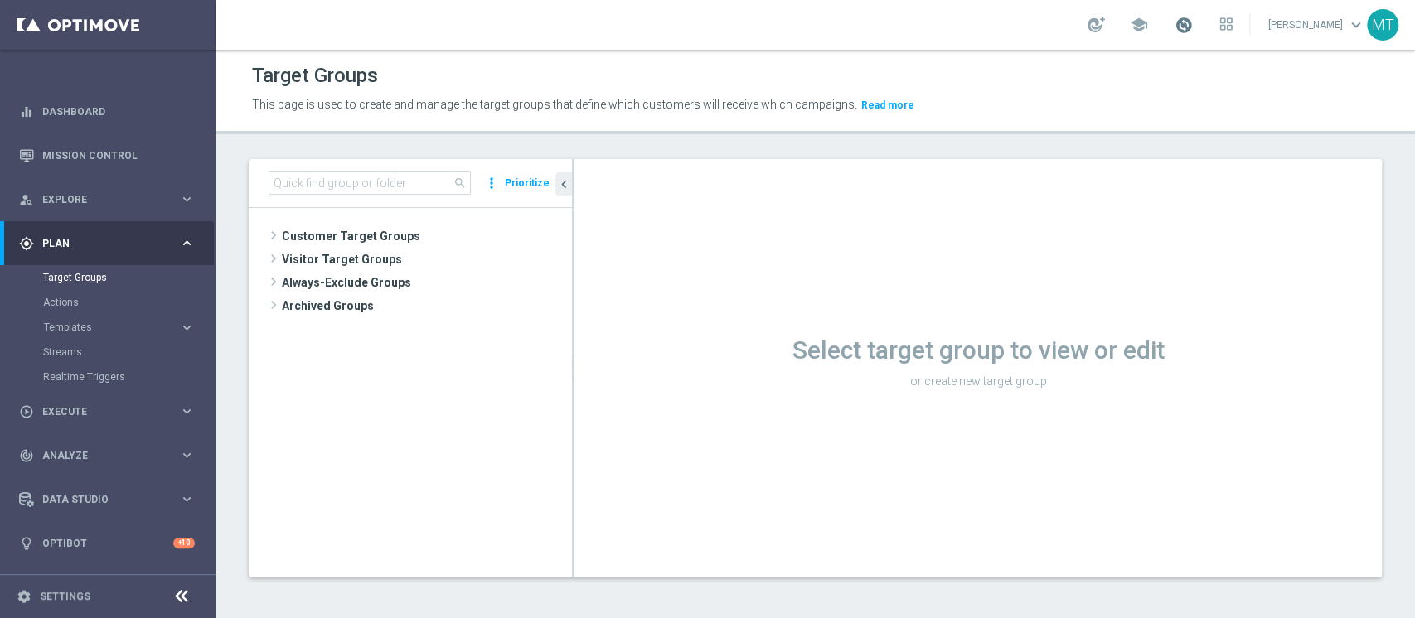
click at [1193, 20] on span at bounding box center [1183, 25] width 18 height 18
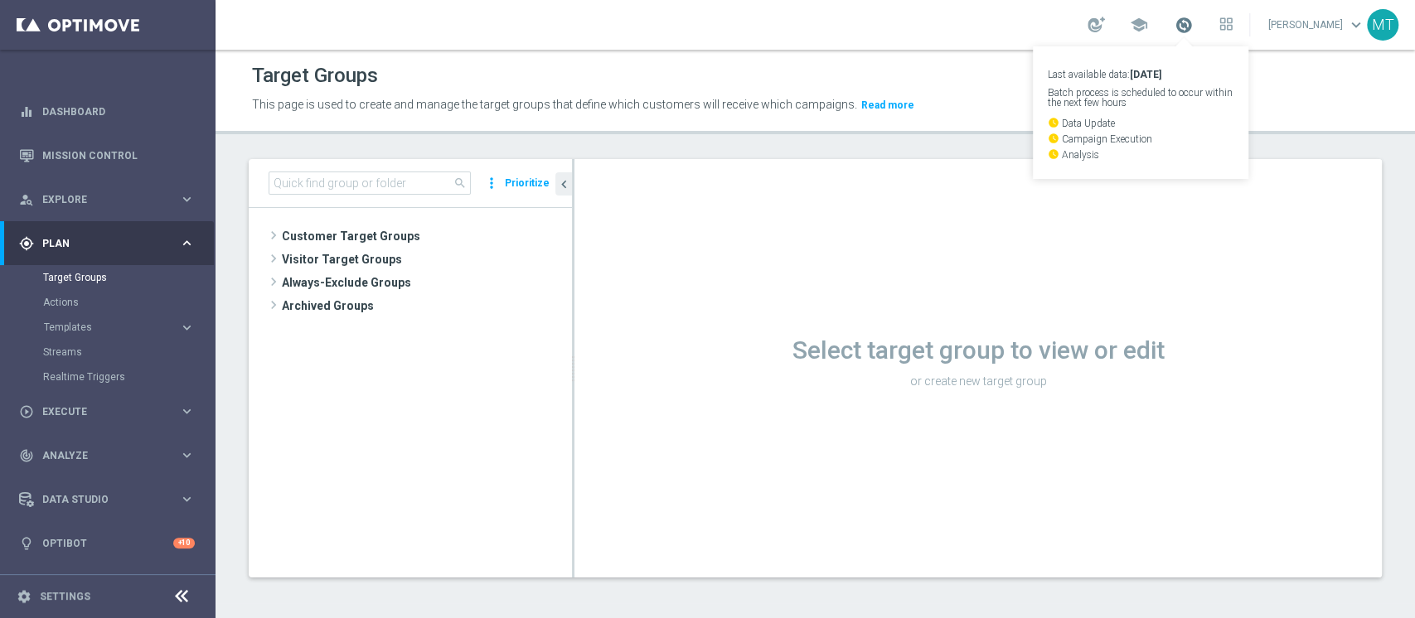
click at [1193, 20] on span at bounding box center [1183, 25] width 18 height 18
